Goal: Task Accomplishment & Management: Manage account settings

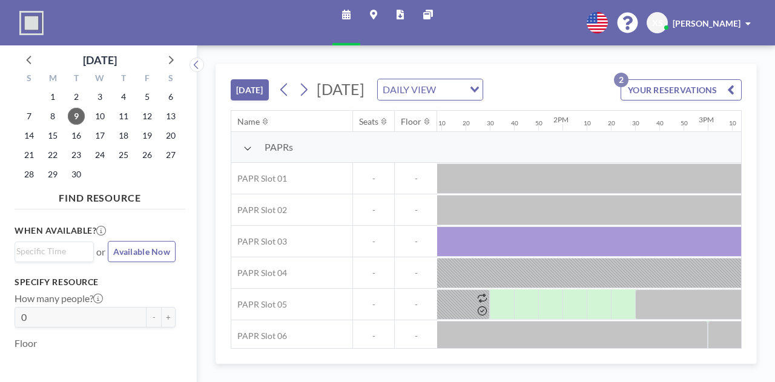
scroll to position [0, 1927]
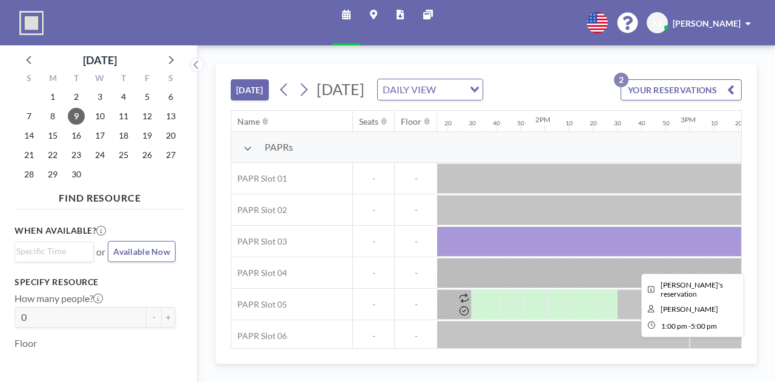
drag, startPoint x: 514, startPoint y: 256, endPoint x: 490, endPoint y: 262, distance: 25.0
click at [490, 257] on div at bounding box center [689, 241] width 581 height 30
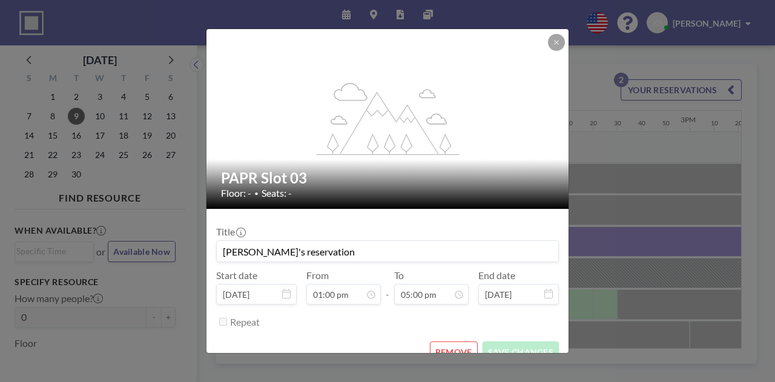
scroll to position [0, 0]
drag, startPoint x: 449, startPoint y: 347, endPoint x: 392, endPoint y: 330, distance: 59.4
click at [392, 330] on div "Repeat" at bounding box center [394, 322] width 329 height 20
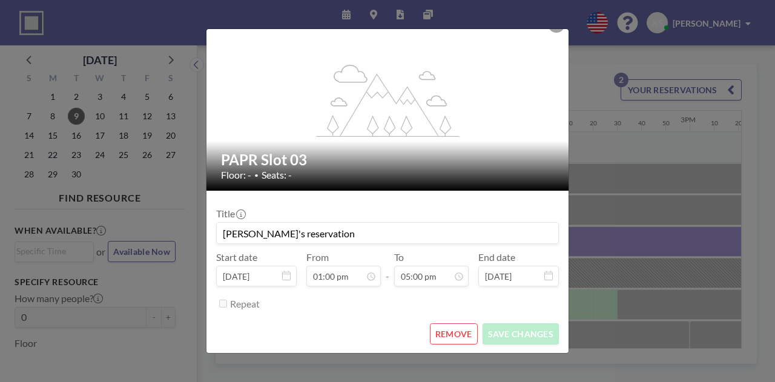
click at [440, 331] on button "REMOVE" at bounding box center [454, 333] width 48 height 21
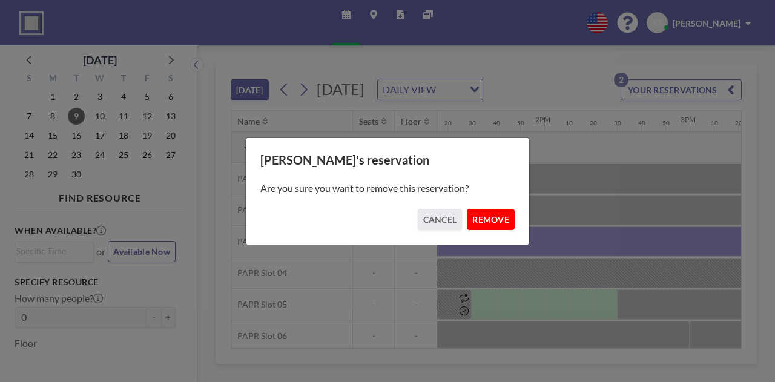
click at [494, 221] on button "REMOVE" at bounding box center [491, 219] width 48 height 21
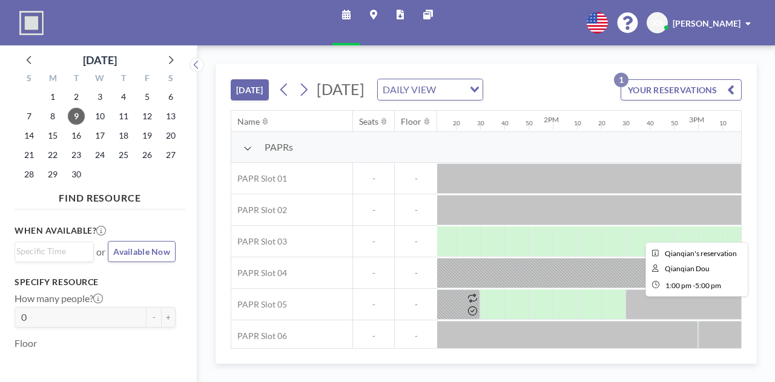
scroll to position [0, 1919]
